Goal: Task Accomplishment & Management: Use online tool/utility

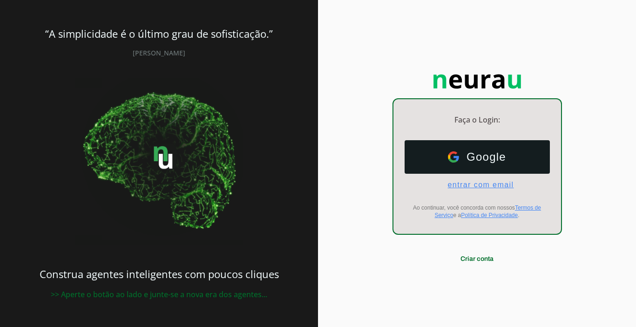
click at [483, 185] on span "entrar com email" at bounding box center [477, 185] width 74 height 8
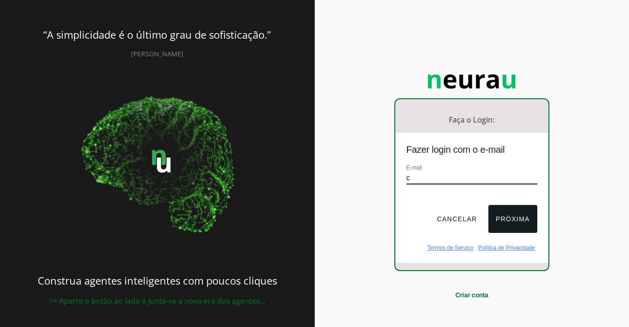
type input "[EMAIL_ADDRESS][DOMAIN_NAME]"
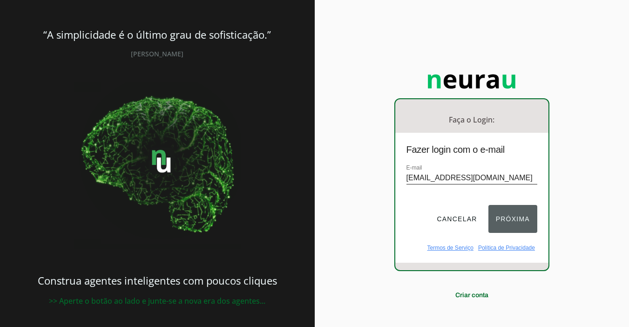
click at [505, 217] on button "Próxima" at bounding box center [513, 219] width 49 height 28
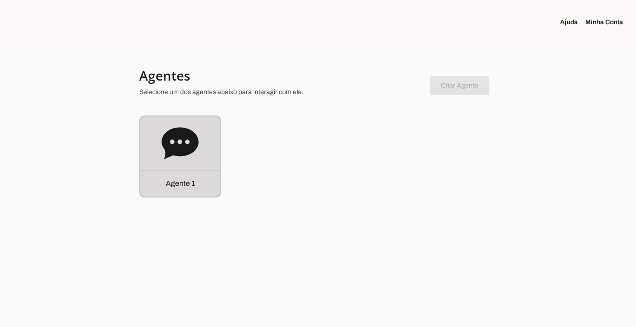
click at [189, 186] on p "Agente 1" at bounding box center [180, 183] width 29 height 11
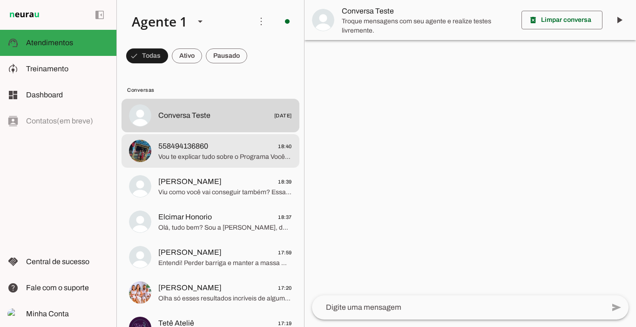
click at [210, 163] on md-item "558494136860 18:40 Vou te explicar tudo sobre o Programa Você Sarada, com trein…" at bounding box center [211, 151] width 178 height 34
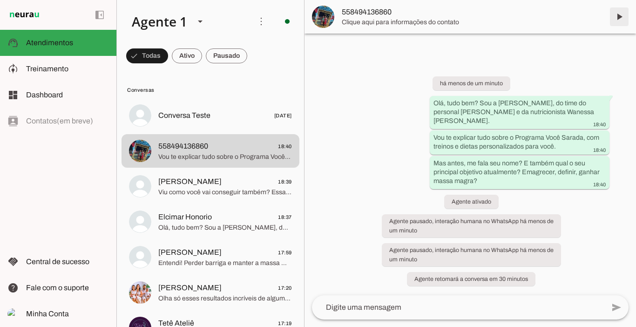
click at [613, 17] on span at bounding box center [619, 17] width 22 height 22
click at [219, 59] on span at bounding box center [226, 56] width 41 height 22
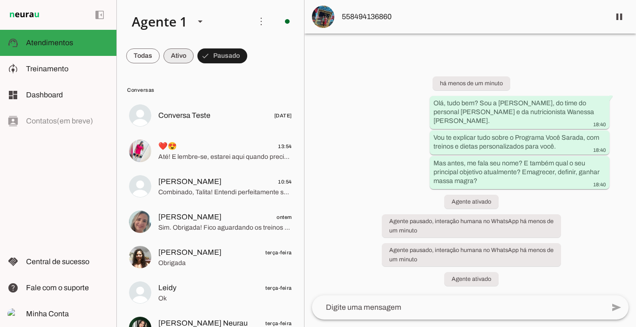
click at [182, 55] on span at bounding box center [178, 56] width 30 height 22
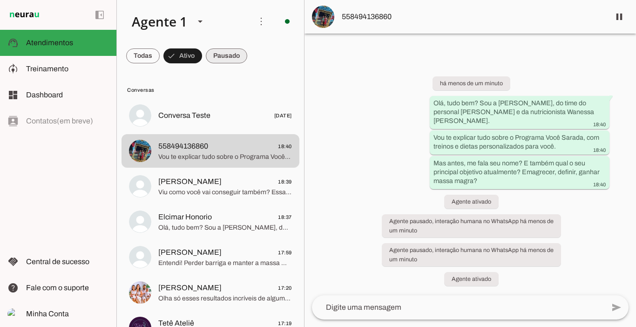
click at [216, 54] on span at bounding box center [226, 56] width 41 height 22
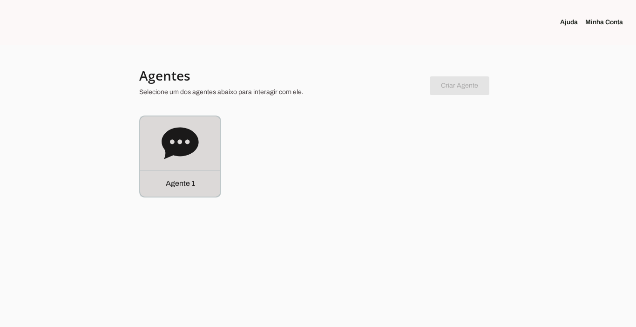
click at [189, 185] on p "Agente 1" at bounding box center [180, 183] width 29 height 11
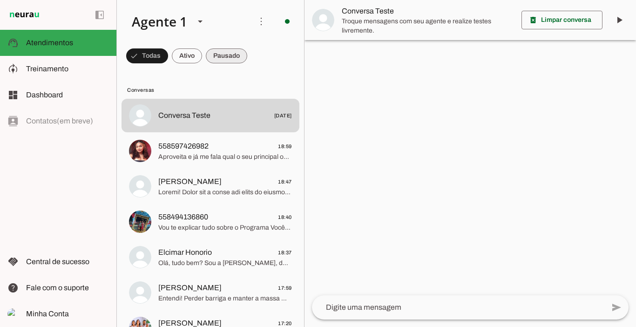
click at [218, 50] on span at bounding box center [226, 56] width 41 height 22
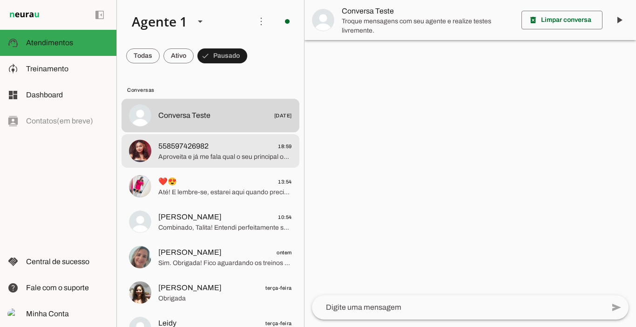
click at [189, 153] on span "Aproveita e já me fala qual o seu principal objetivo atualmente? Emagrecer, def…" at bounding box center [225, 156] width 134 height 9
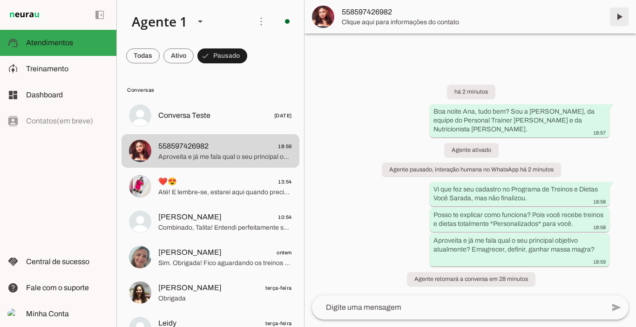
click at [623, 16] on span at bounding box center [619, 17] width 22 height 22
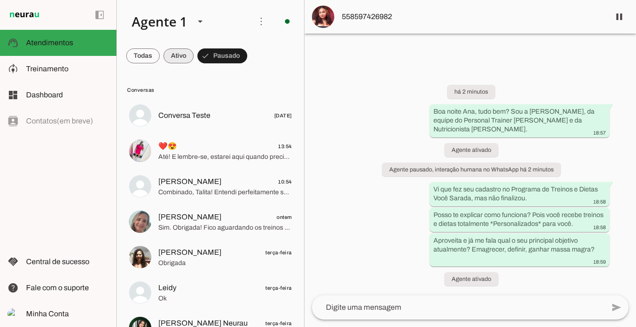
click at [175, 56] on span at bounding box center [178, 56] width 30 height 22
